Goal: Task Accomplishment & Management: Use online tool/utility

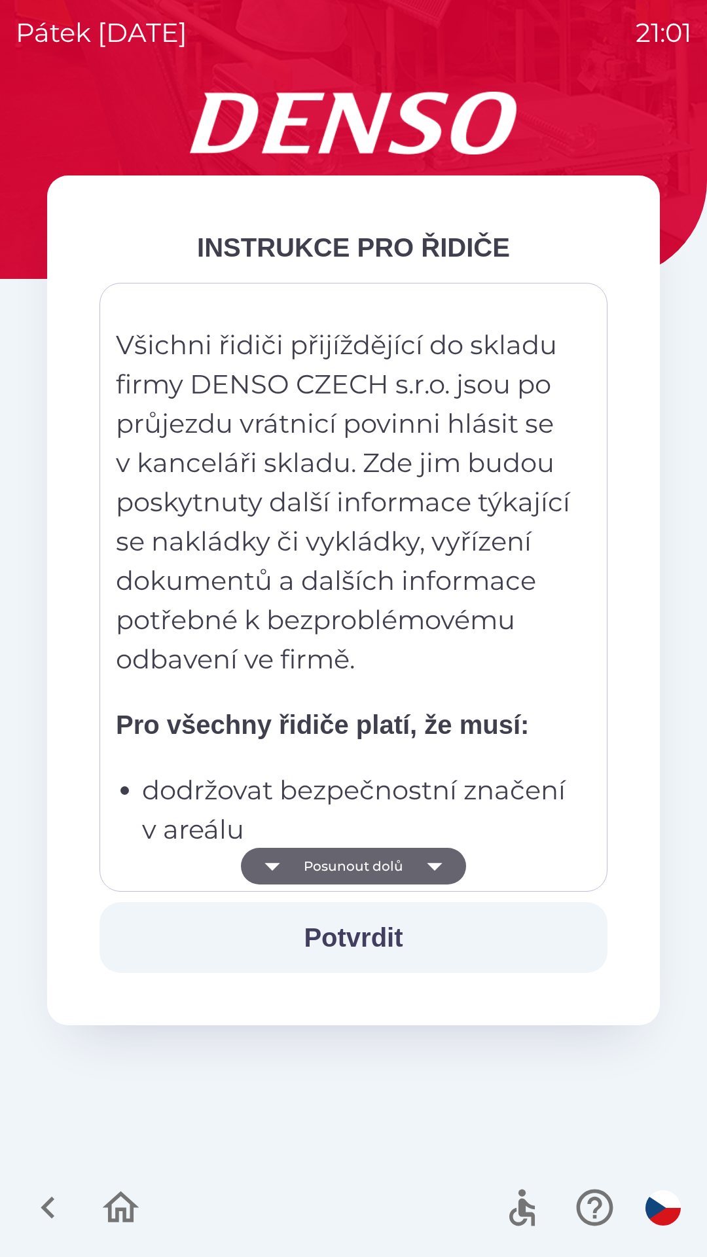
click at [399, 855] on button "Posunout dolů" at bounding box center [353, 866] width 225 height 37
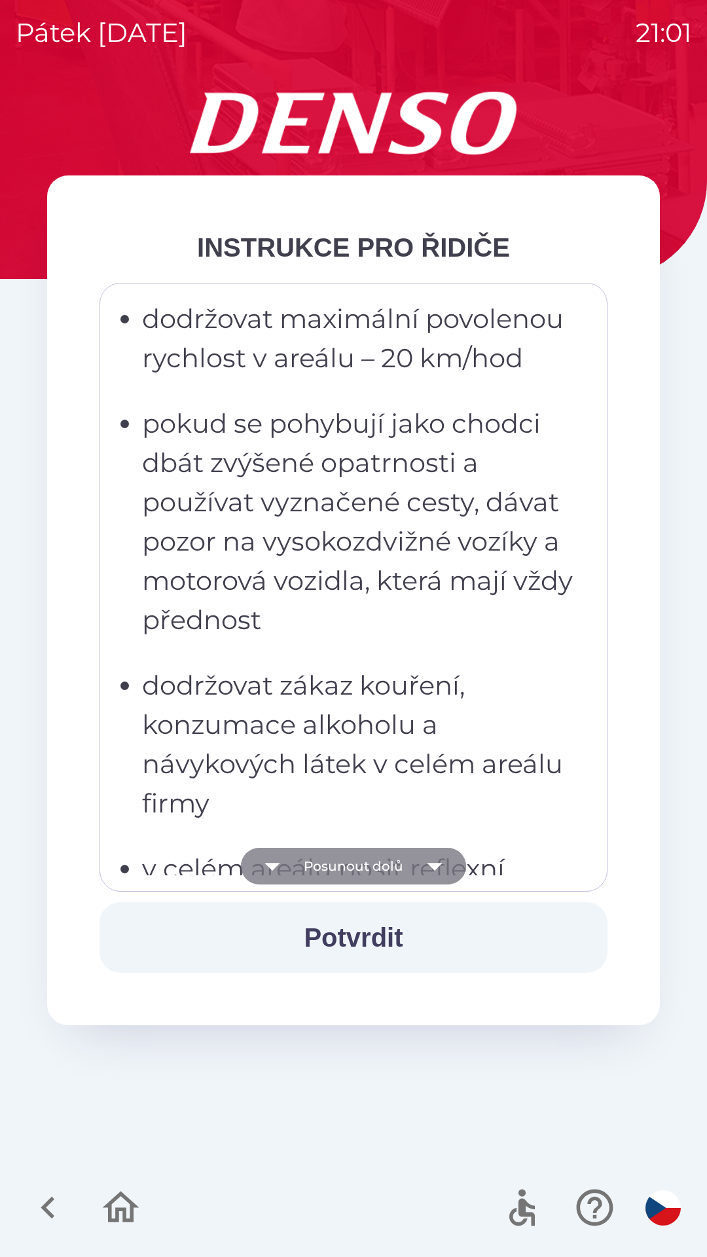
click at [394, 862] on button "Posunout dolů" at bounding box center [353, 866] width 225 height 37
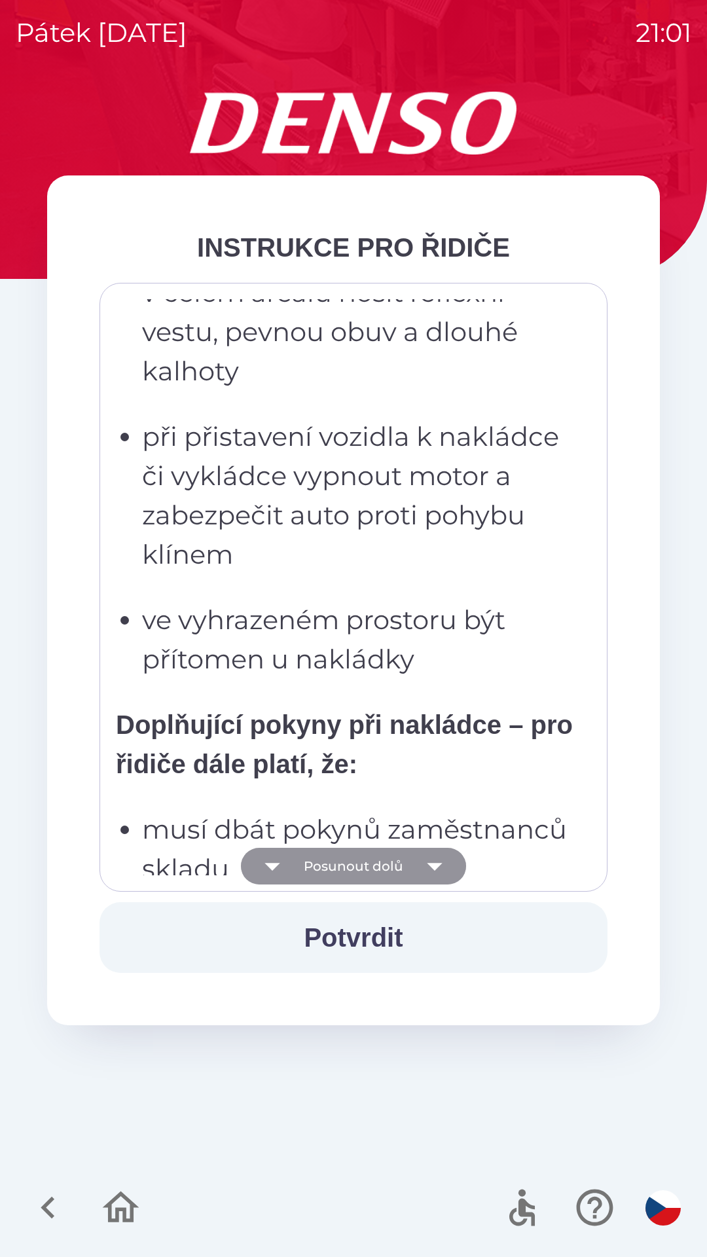
click at [403, 869] on button "Posunout dolů" at bounding box center [353, 866] width 225 height 37
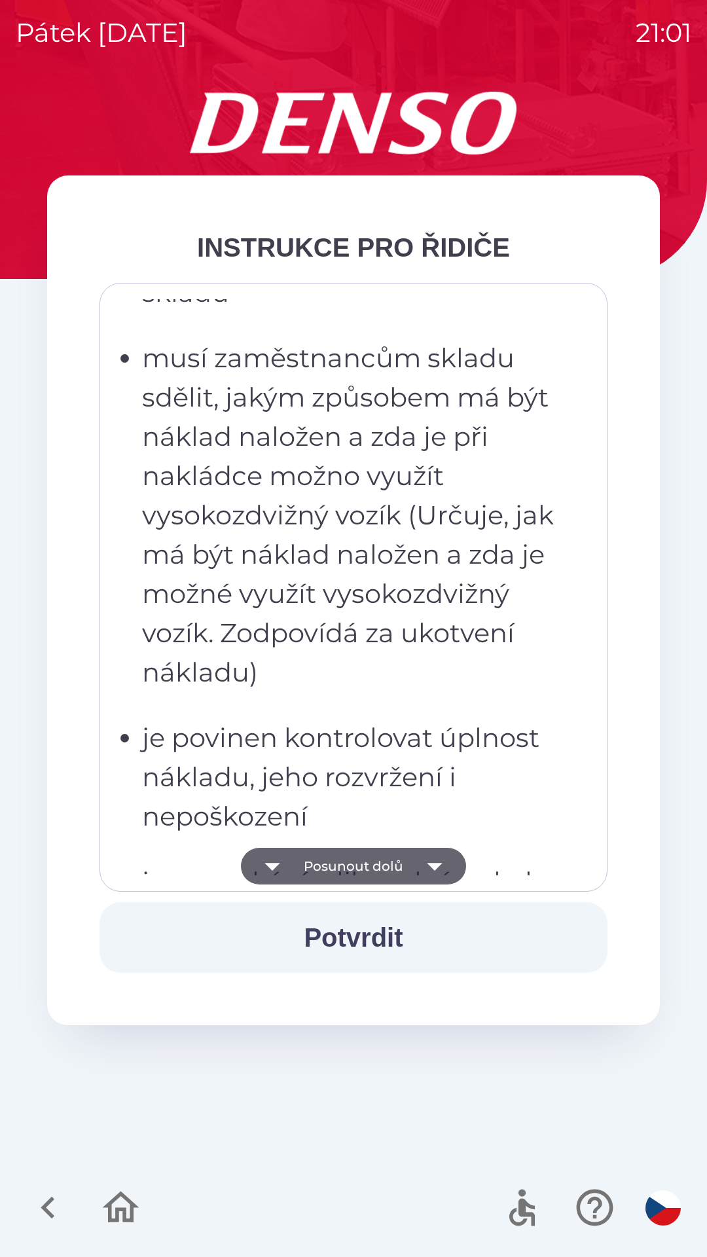
click at [412, 869] on button "Posunout dolů" at bounding box center [353, 866] width 225 height 37
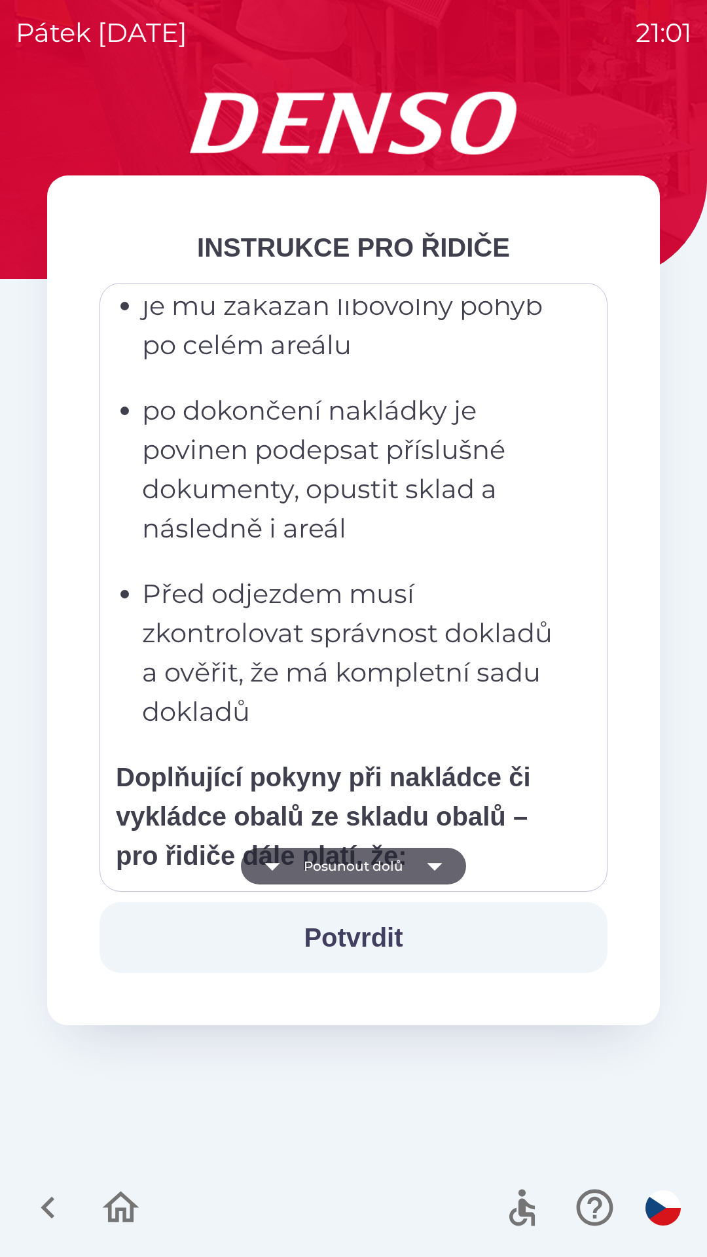
click at [424, 865] on icon "button" at bounding box center [435, 866] width 37 height 37
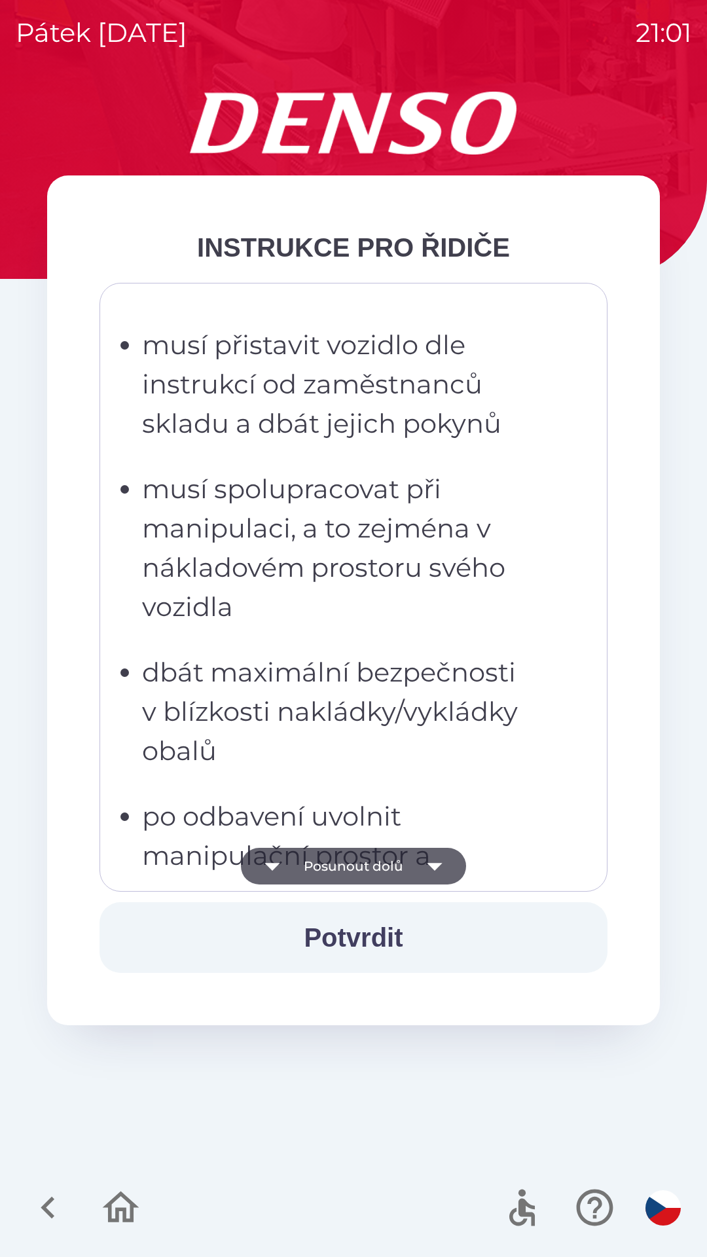
click at [426, 868] on icon "button" at bounding box center [435, 866] width 37 height 37
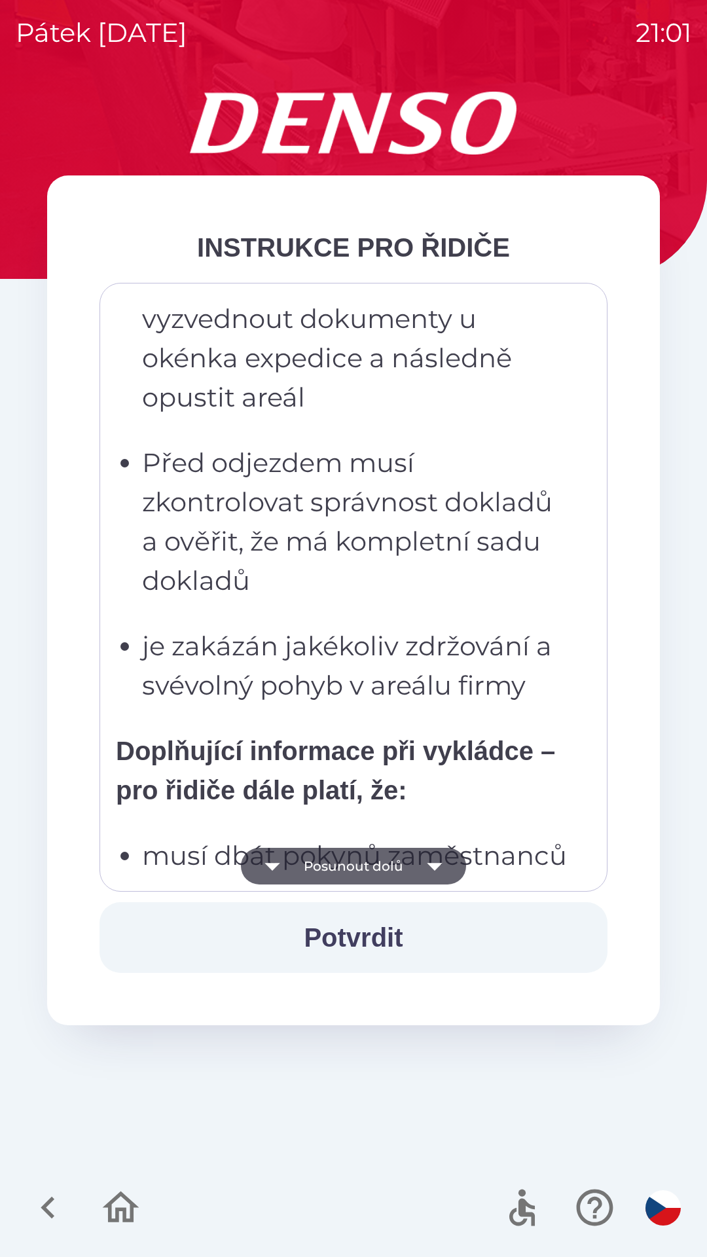
click at [426, 874] on icon "button" at bounding box center [435, 866] width 37 height 37
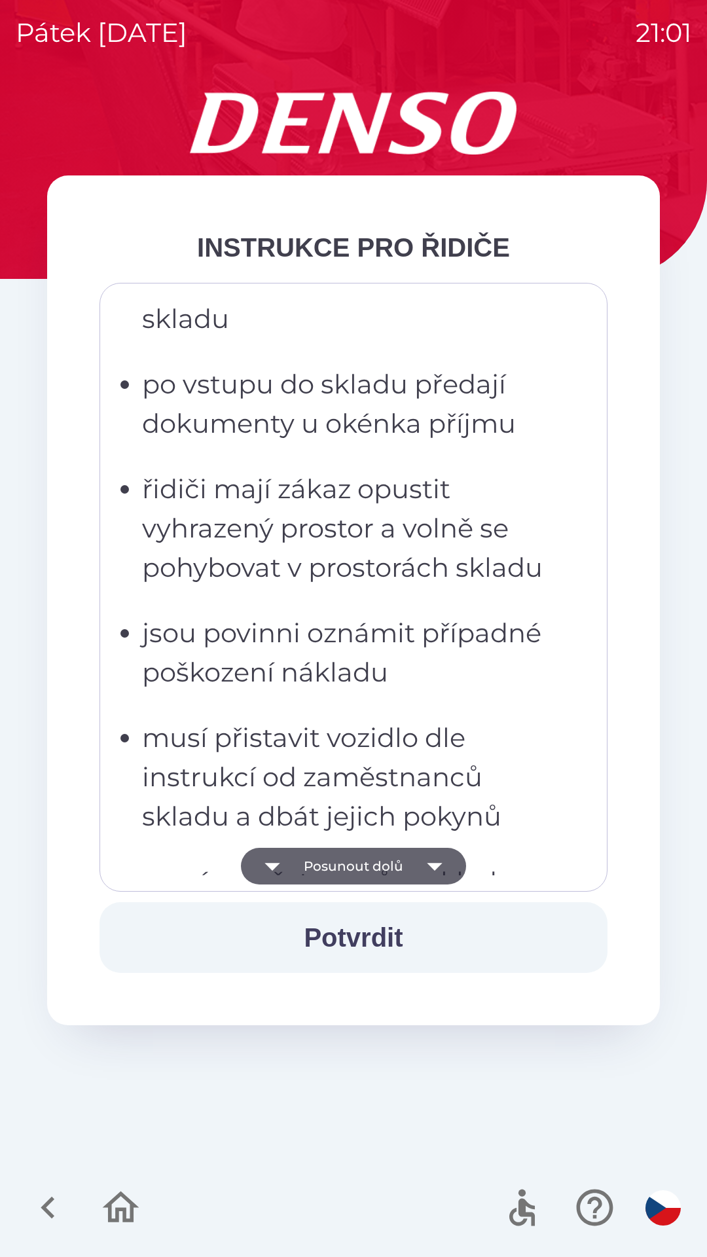
click at [434, 868] on icon "button" at bounding box center [434, 867] width 15 height 8
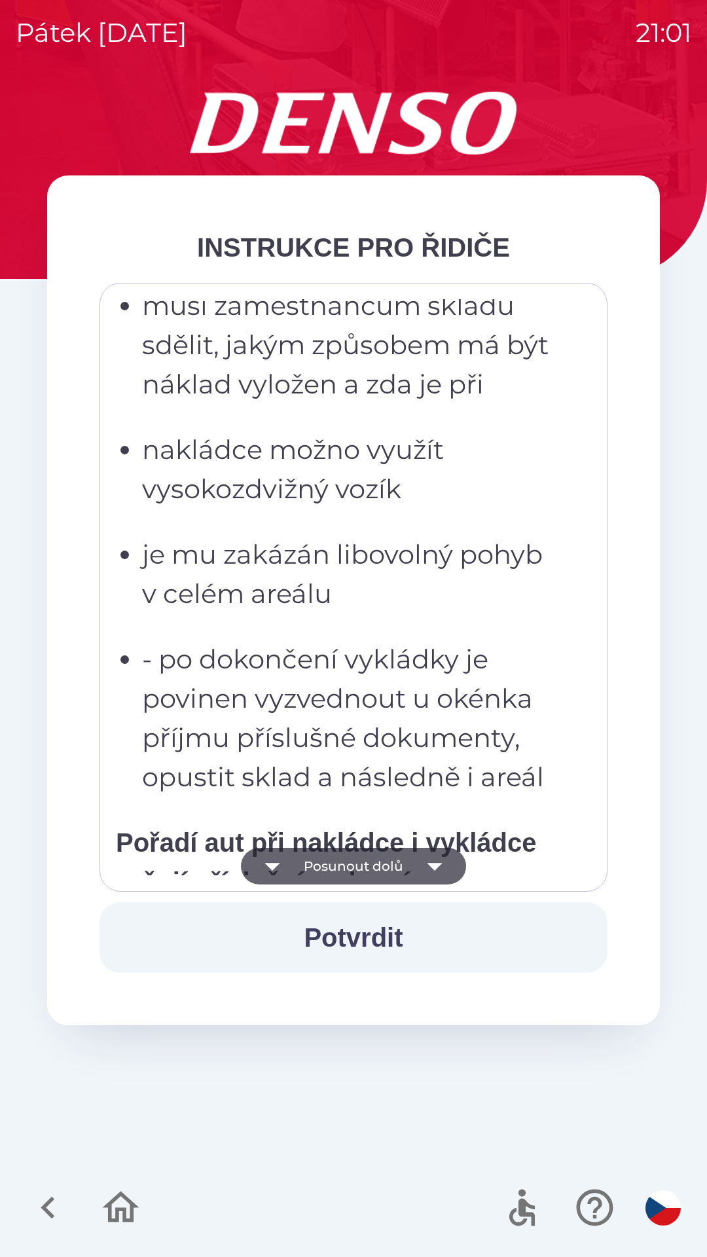
click at [439, 870] on icon "button" at bounding box center [435, 866] width 37 height 37
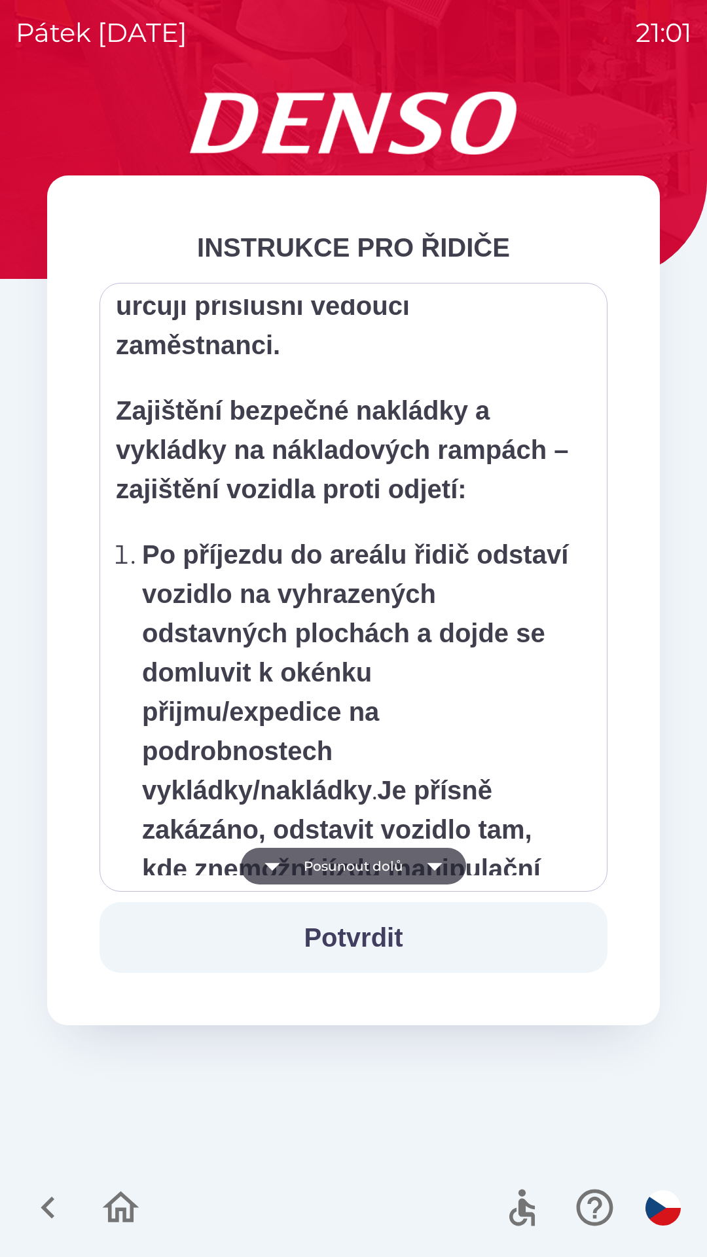
click at [434, 867] on icon "button" at bounding box center [434, 867] width 15 height 8
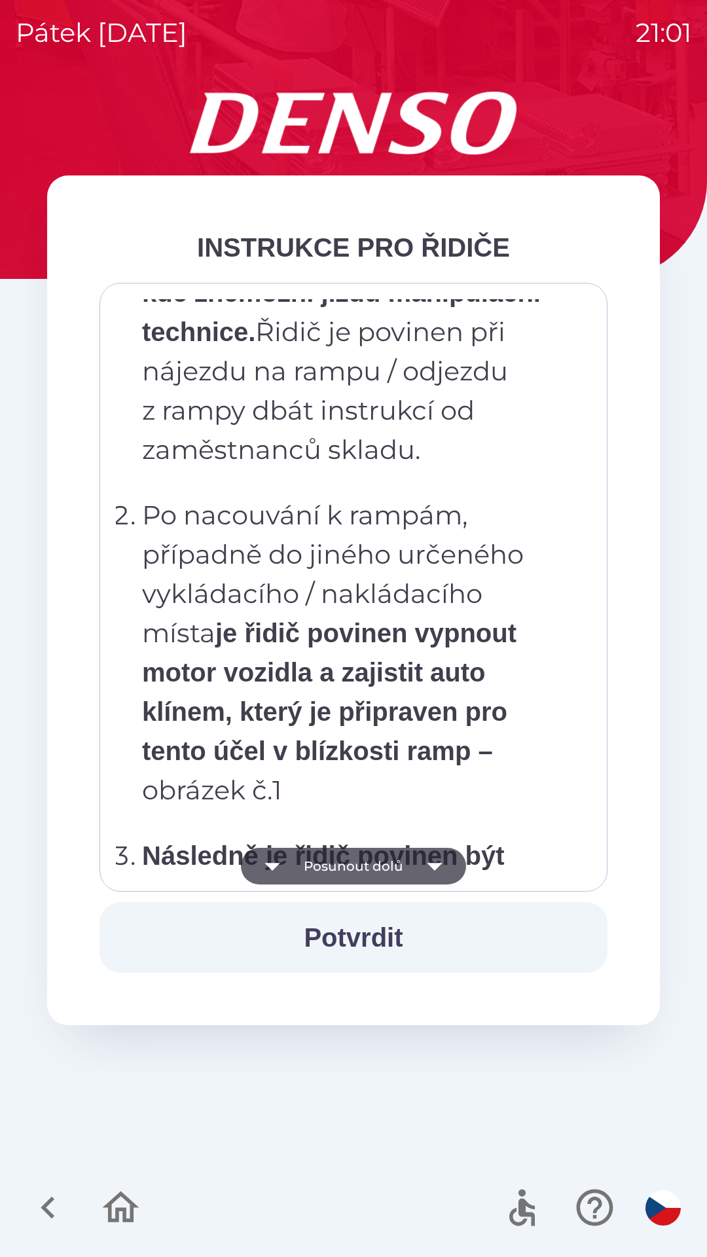
click at [447, 862] on icon "button" at bounding box center [435, 866] width 37 height 37
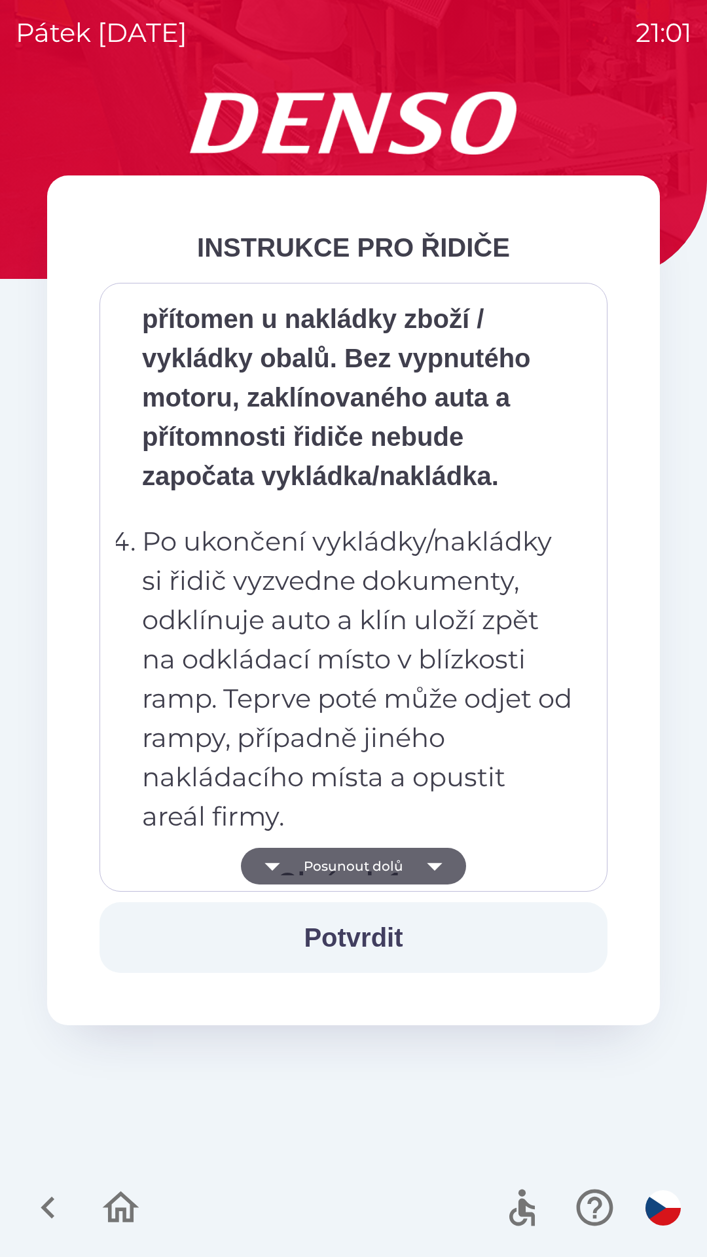
click at [441, 869] on icon "button" at bounding box center [435, 866] width 37 height 37
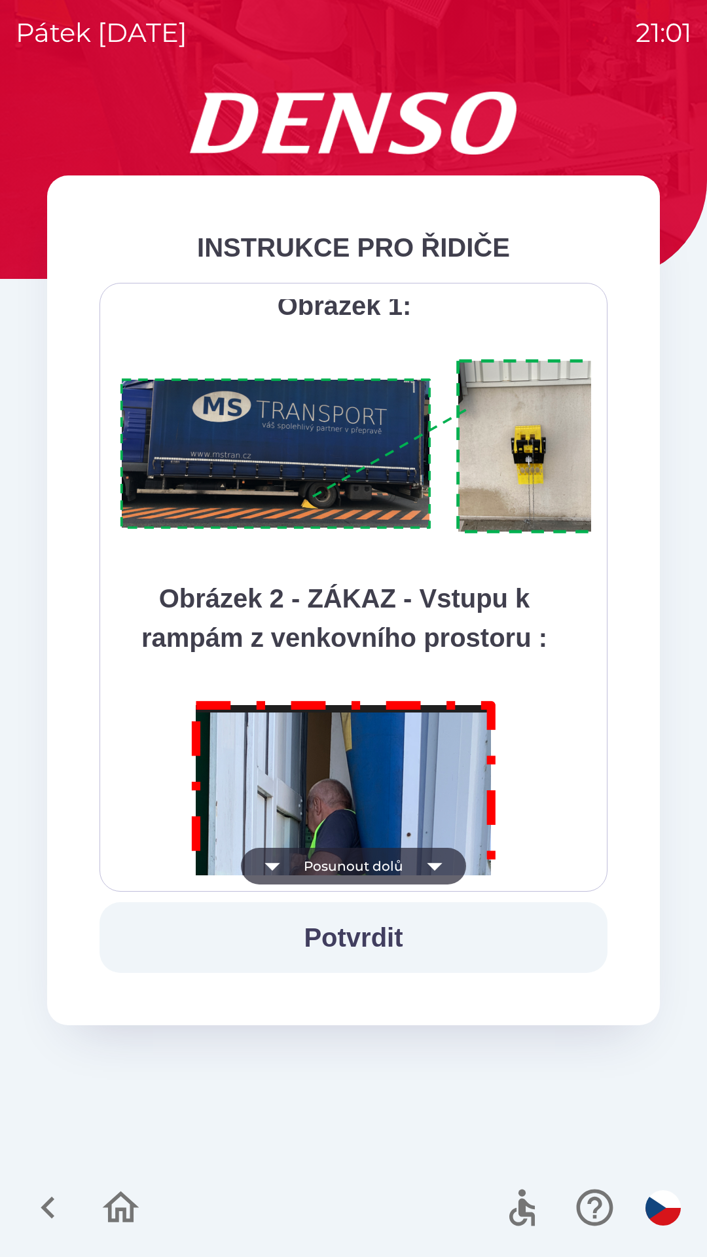
click at [443, 862] on icon "button" at bounding box center [435, 866] width 37 height 37
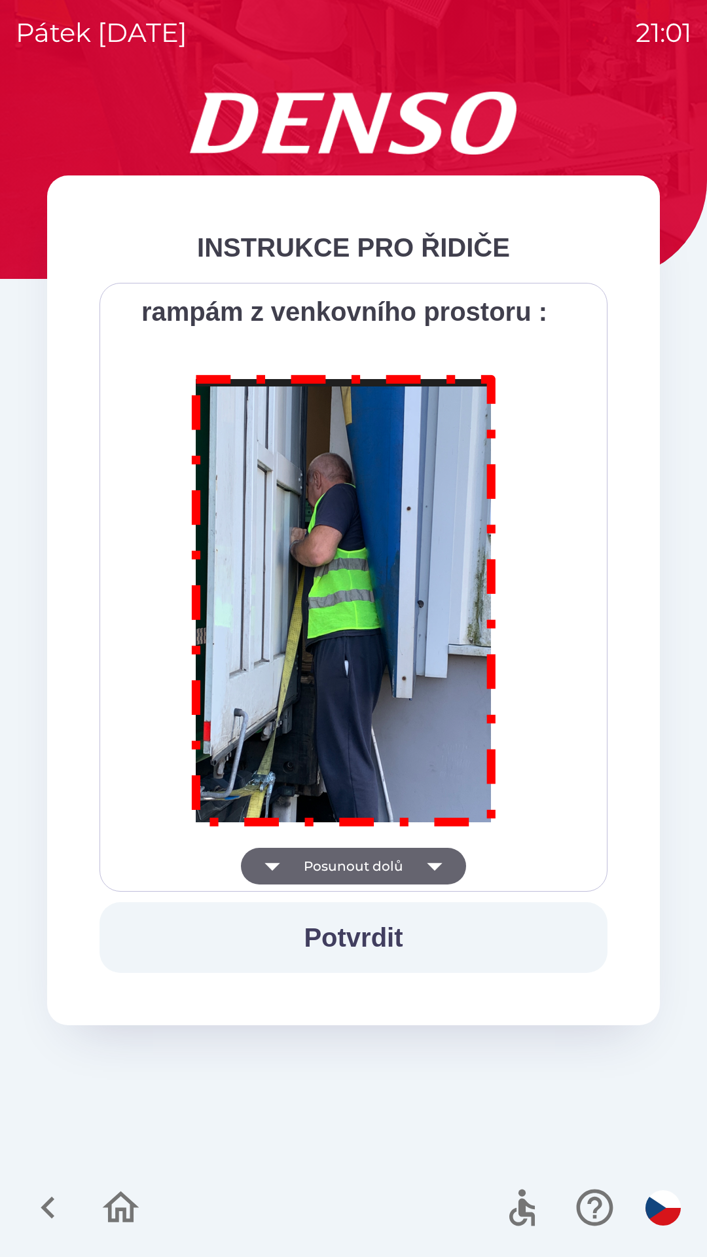
click at [441, 866] on div "Všichni řidiči přijíždějící do skladu firmy DENSO CZECH s.r.o. jsou po průjezdu…" at bounding box center [353, 587] width 475 height 576
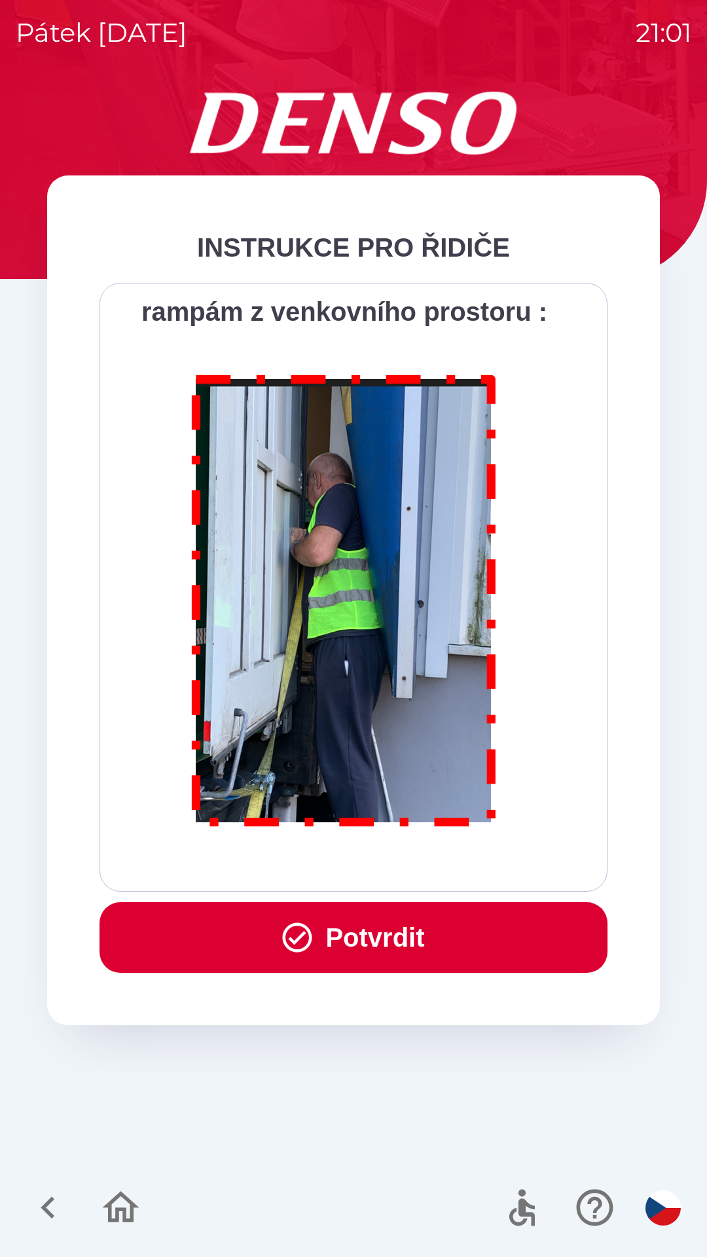
click at [435, 871] on div "Všichni řidiči přijíždějící do skladu firmy DENSO CZECH s.r.o. jsou po průjezdu…" at bounding box center [353, 587] width 475 height 576
click at [419, 911] on button "Potvrdit" at bounding box center [354, 937] width 508 height 71
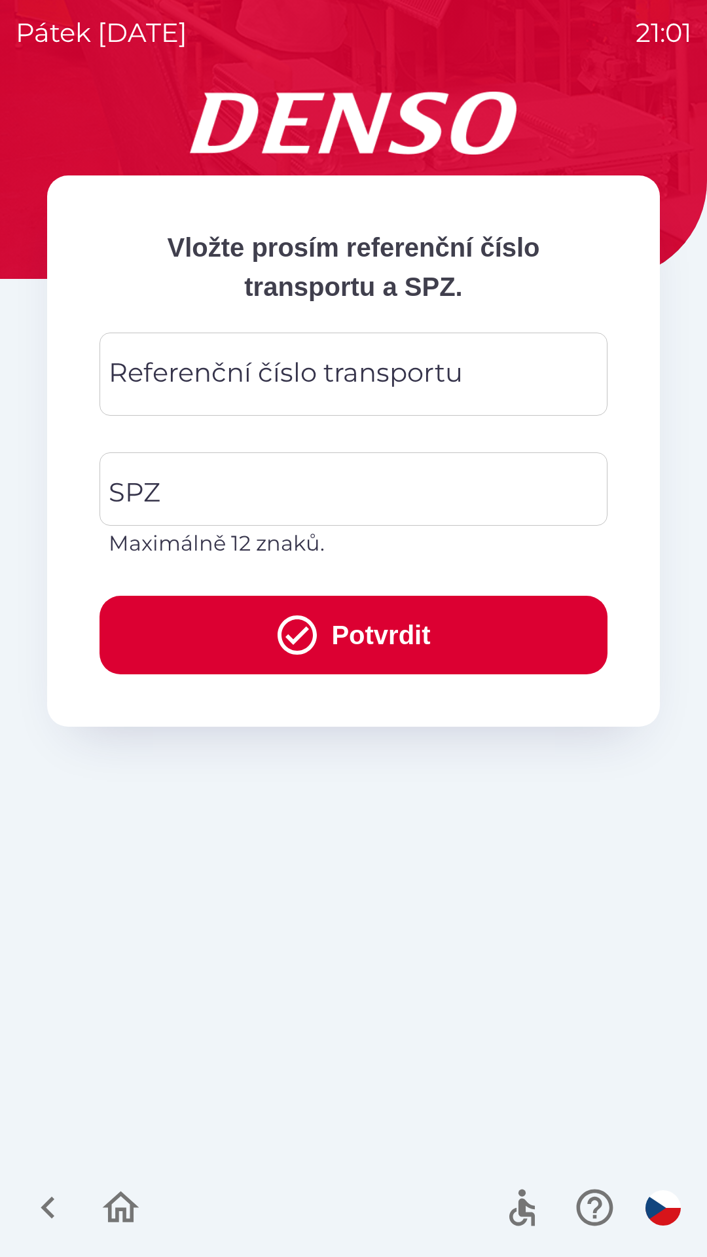
click at [407, 919] on div "Vložte prosím referenční [PERSON_NAME] transportu a SPZ. Referenční [PERSON_NAM…" at bounding box center [354, 675] width 676 height 1166
click at [414, 910] on div "Vložte prosím referenční [PERSON_NAME] transportu a SPZ. Referenční [PERSON_NAM…" at bounding box center [354, 675] width 676 height 1166
click at [418, 860] on div "Vložte prosím referenční [PERSON_NAME] transportu a SPZ. Referenční [PERSON_NAM…" at bounding box center [354, 675] width 676 height 1166
click at [395, 739] on div "Vložte prosím referenční [PERSON_NAME] transportu a SPZ. Referenční [PERSON_NAM…" at bounding box center [354, 675] width 676 height 1166
click at [354, 363] on div "Referenční číslo transportu Referenční číslo transportu" at bounding box center [354, 374] width 508 height 83
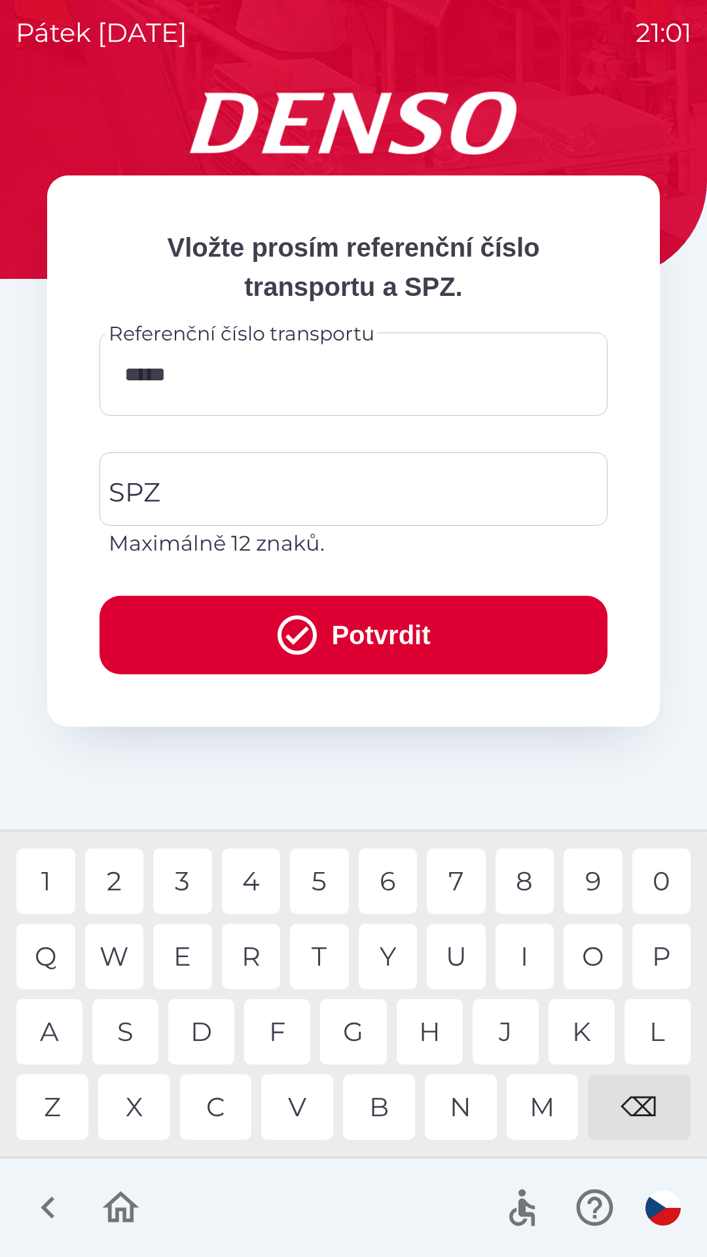
click at [657, 874] on div "0" at bounding box center [662, 881] width 59 height 65
type input "*********"
click at [295, 487] on input "SPZ" at bounding box center [343, 489] width 477 height 62
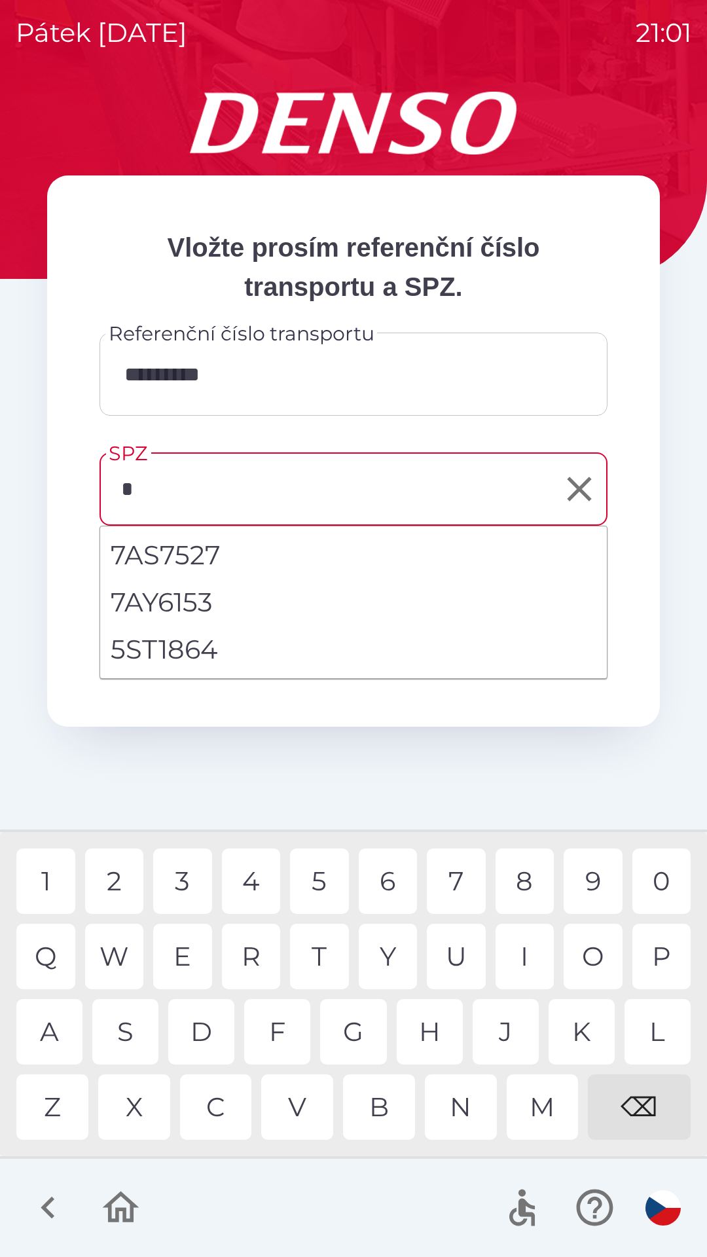
click at [320, 880] on div "5" at bounding box center [319, 881] width 59 height 65
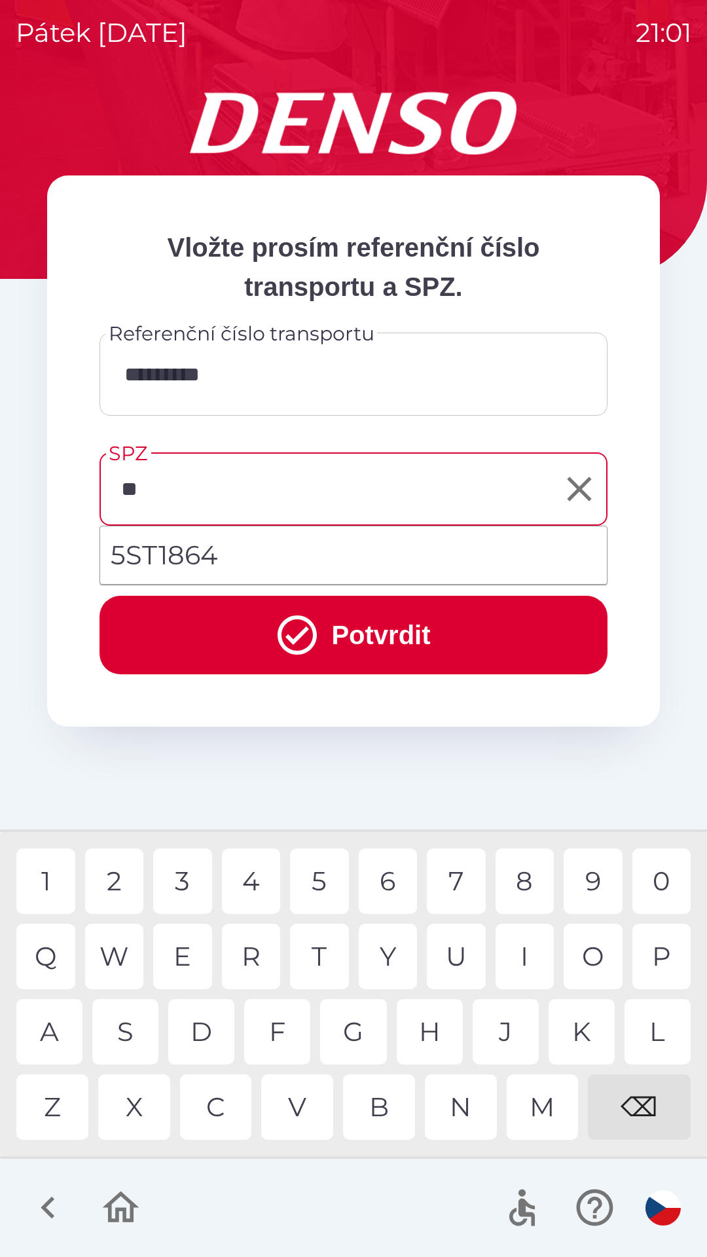
click at [251, 544] on li "5ST1864" at bounding box center [353, 555] width 507 height 47
type input "*******"
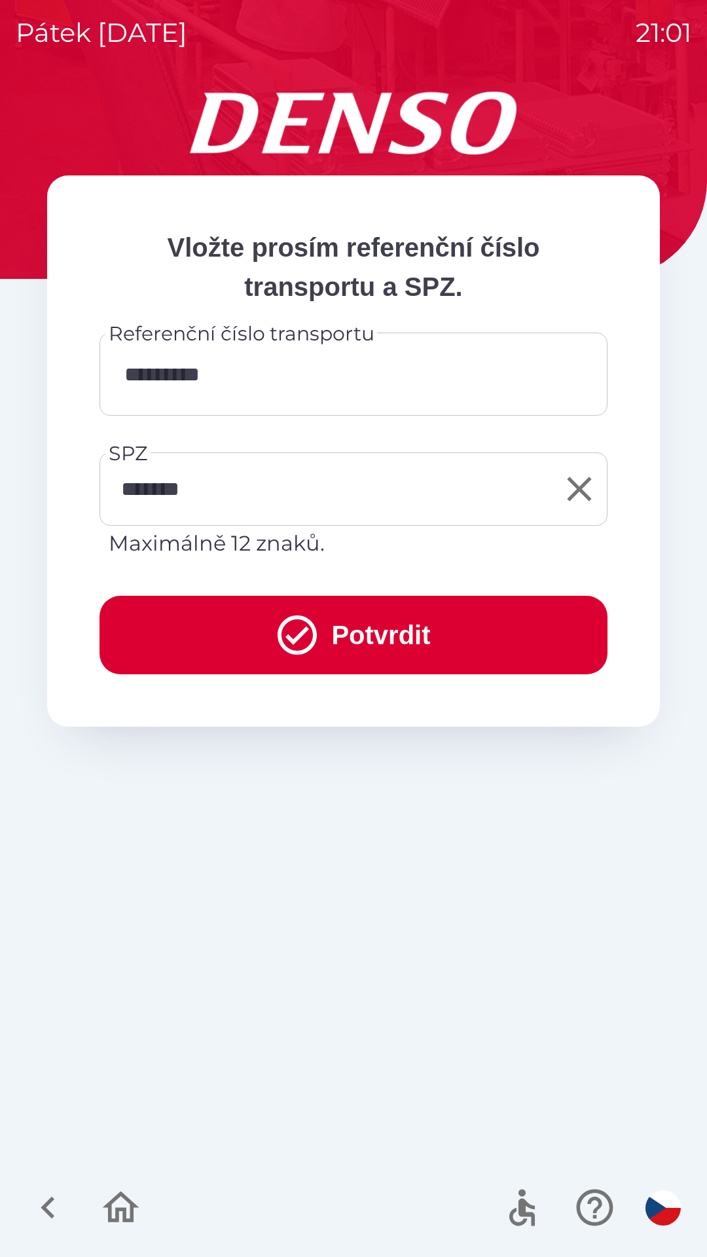
click at [371, 616] on button "Potvrdit" at bounding box center [354, 635] width 508 height 79
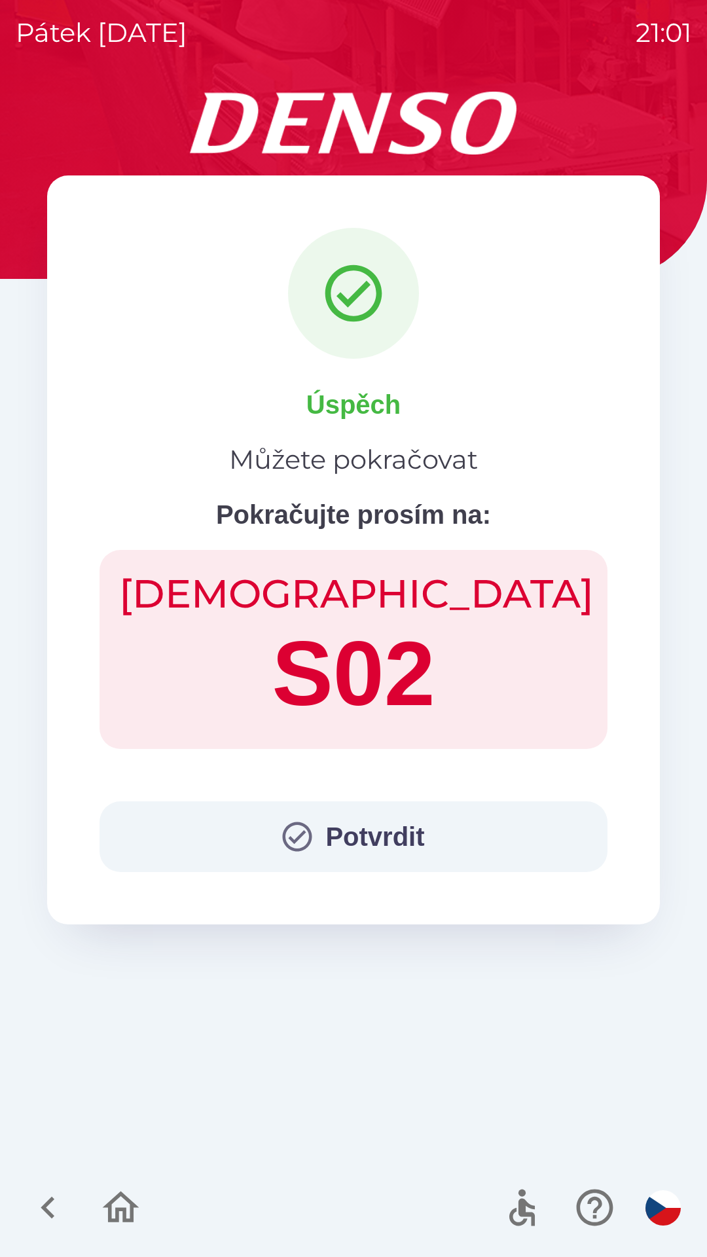
click at [348, 828] on button "Potvrdit" at bounding box center [354, 837] width 508 height 71
